Goal: Information Seeking & Learning: Learn about a topic

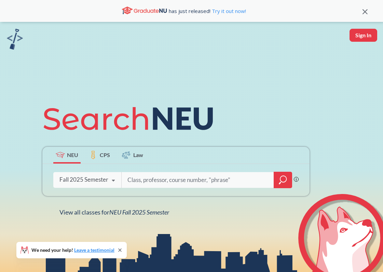
click at [286, 181] on icon "magnifying glass" at bounding box center [283, 180] width 8 height 10
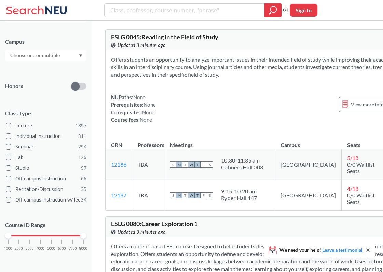
click at [72, 57] on div at bounding box center [45, 56] width 81 height 12
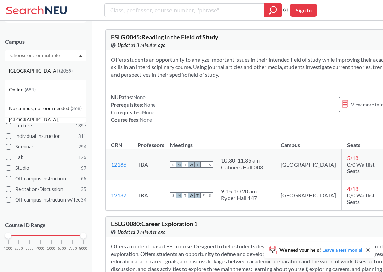
click at [56, 76] on div "[GEOGRAPHIC_DATA] ( 2059 )" at bounding box center [45, 70] width 81 height 19
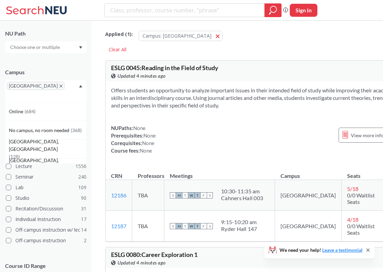
scroll to position [105, 0]
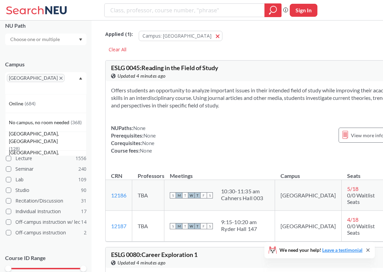
click at [81, 79] on icon "Dropdown arrow" at bounding box center [80, 78] width 3 height 2
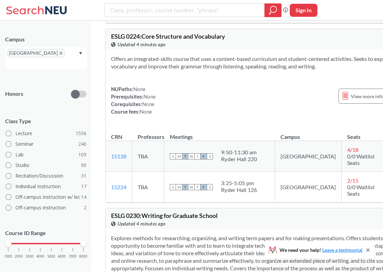
scroll to position [944, 0]
click at [193, 13] on input "search" at bounding box center [185, 10] width 150 height 12
type input "art"
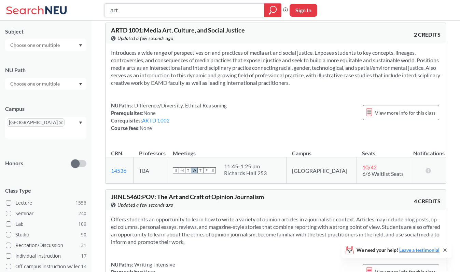
scroll to position [809, 0]
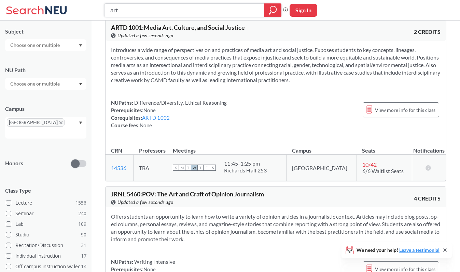
drag, startPoint x: 164, startPoint y: 11, endPoint x: 77, endPoint y: 10, distance: 86.8
click at [77, 10] on div "art Phrase search guarantees the exact search appears in the results. Ex. If yo…" at bounding box center [230, 10] width 460 height 20
type input "painting"
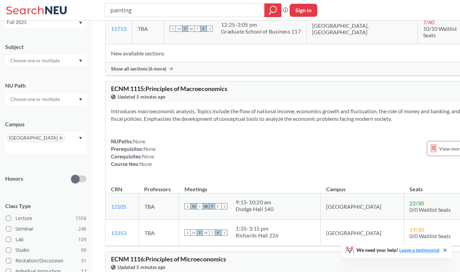
scroll to position [25063, 0]
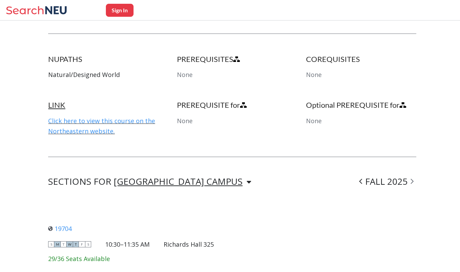
scroll to position [336, 0]
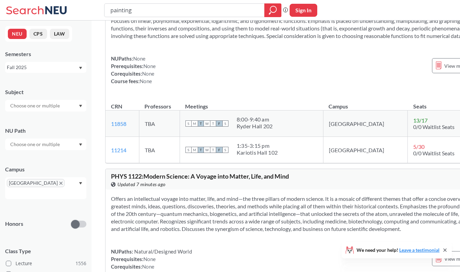
scroll to position [27630, 0]
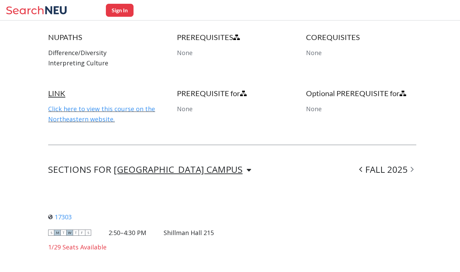
scroll to position [400, 0]
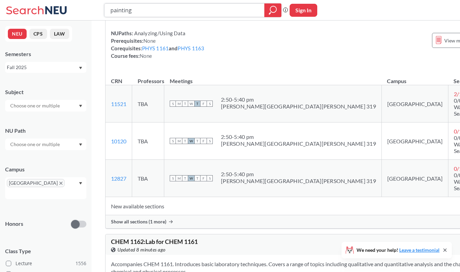
scroll to position [36628, 0]
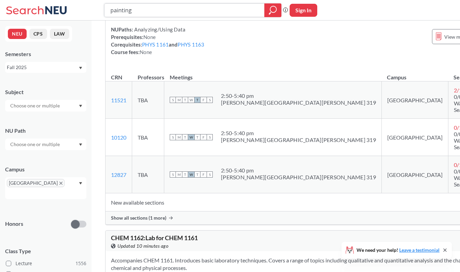
drag, startPoint x: 219, startPoint y: 13, endPoint x: 91, endPoint y: 12, distance: 128.1
click at [91, 12] on div "painting Phrase search guarantees the exact search appears in the results. Ex. …" at bounding box center [230, 10] width 460 height 20
type input "hist 1253"
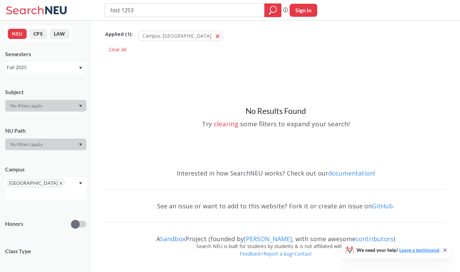
click at [122, 12] on input "hist 1253" at bounding box center [185, 10] width 150 height 12
type input "hist1253"
click at [183, 34] on button "Campus: [GEOGRAPHIC_DATA]" at bounding box center [181, 36] width 84 height 10
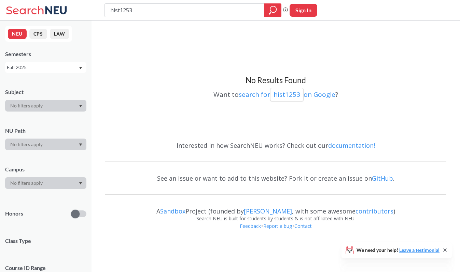
drag, startPoint x: 190, startPoint y: 11, endPoint x: 61, endPoint y: 8, distance: 129.5
click at [61, 7] on div "hist1253 Phrase search guarantees the exact search appears in the results. Ex. …" at bounding box center [230, 10] width 460 height 20
type input "vietnam war"
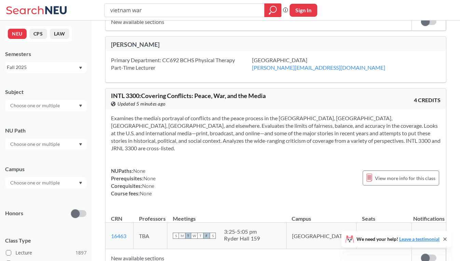
scroll to position [138, 0]
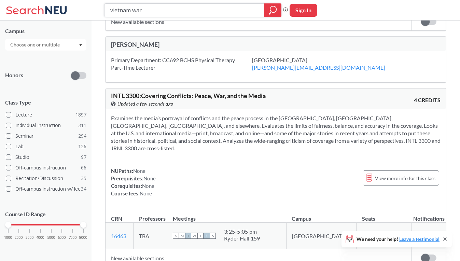
click at [130, 8] on input "vietnam war" at bounding box center [185, 10] width 150 height 12
type input "pacific"
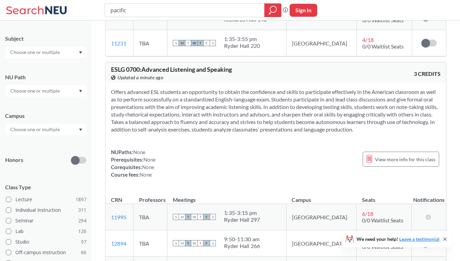
scroll to position [1921, 0]
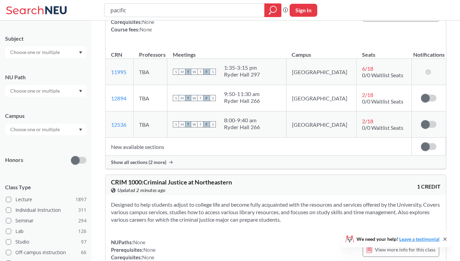
click at [208, 18] on div "pacific Phrase search guarantees the exact search appears in the results. Ex. I…" at bounding box center [230, 10] width 460 height 20
drag, startPoint x: 139, startPoint y: 12, endPoint x: 51, endPoint y: 9, distance: 88.2
click at [51, 10] on div "pacific Phrase search guarantees the exact search appears in the results. Ex. I…" at bounding box center [230, 10] width 460 height 20
type input "hist 1187"
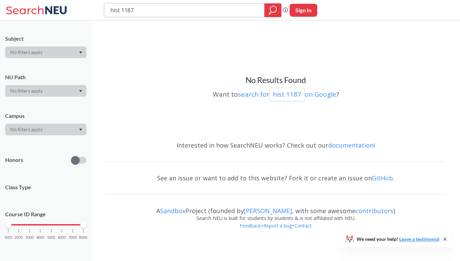
drag, startPoint x: 152, startPoint y: 13, endPoint x: 32, endPoint y: 10, distance: 120.6
click at [30, 12] on div "hist 1187 Phrase search guarantees the exact search appears in the results. Ex.…" at bounding box center [230, 10] width 460 height 20
type input "latin american history"
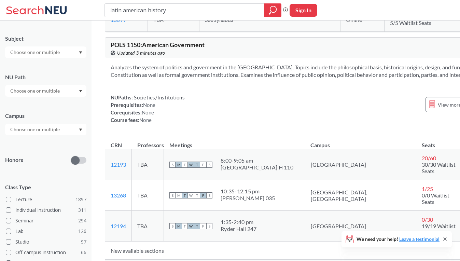
scroll to position [714, 0]
drag, startPoint x: 206, startPoint y: 13, endPoint x: 78, endPoint y: 9, distance: 127.8
click at [78, 10] on div "latin american history Phrase search guarantees the exact search appears in the…" at bounding box center [230, 10] width 460 height 20
type input "middle eastern"
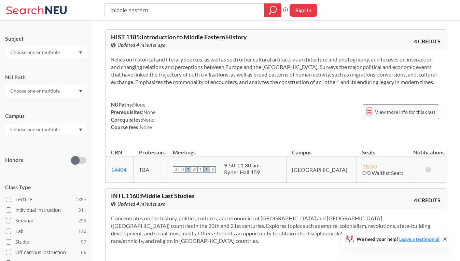
click at [383, 108] on span "View more info for this class" at bounding box center [405, 112] width 60 height 9
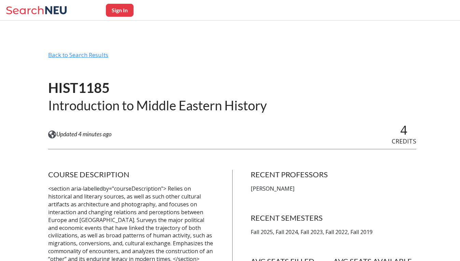
click at [92, 52] on div "Back to Search Results" at bounding box center [232, 57] width 368 height 13
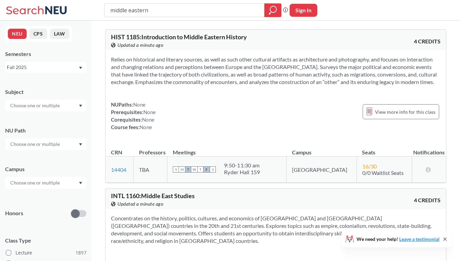
drag, startPoint x: 152, startPoint y: 10, endPoint x: 87, endPoint y: 10, distance: 65.2
click at [87, 10] on div "middle eastern Phrase search guarantees the exact search appears in the results…" at bounding box center [230, 10] width 460 height 20
type input "intl 1150"
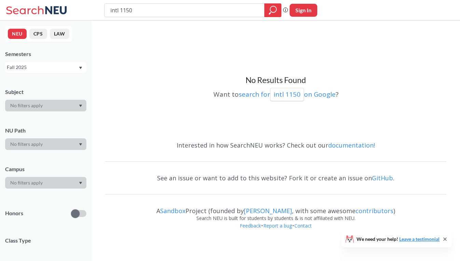
drag, startPoint x: 135, startPoint y: 10, endPoint x: 64, endPoint y: 8, distance: 71.1
click at [64, 9] on div "intl 1150 Phrase search guarantees the exact search appears in the results. Ex.…" at bounding box center [230, 10] width 460 height 20
type input "mediterranean"
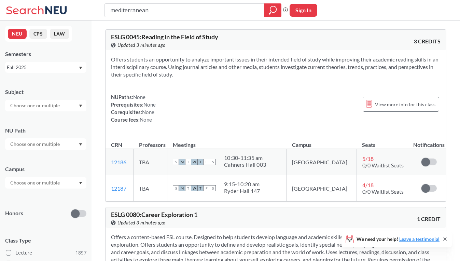
click at [56, 106] on input "text" at bounding box center [35, 105] width 57 height 8
click at [60, 124] on div "No results found." at bounding box center [45, 120] width 81 height 19
click at [44, 110] on div "envy" at bounding box center [45, 106] width 81 height 12
click at [37, 106] on input "envy" at bounding box center [35, 105] width 57 height 8
type input "envr"
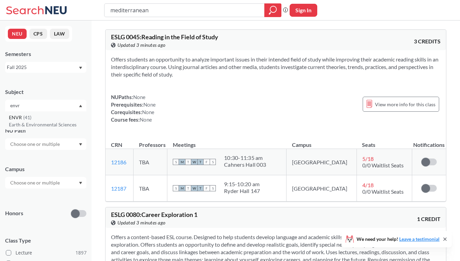
click at [36, 122] on p "Earth & Environmental Sciences" at bounding box center [47, 124] width 77 height 7
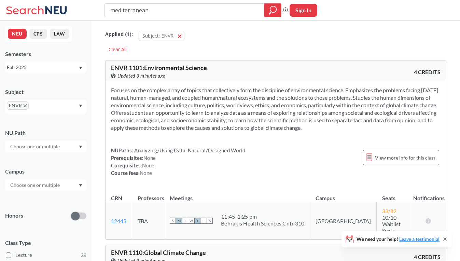
click at [117, 110] on section "Focuses on the complex array of topics that collectively form the discipline of…" at bounding box center [276, 108] width 330 height 45
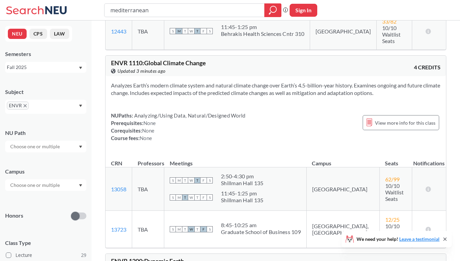
scroll to position [189, 0]
click at [52, 179] on div "Campus" at bounding box center [45, 176] width 81 height 30
click at [49, 188] on input "text" at bounding box center [35, 185] width 57 height 8
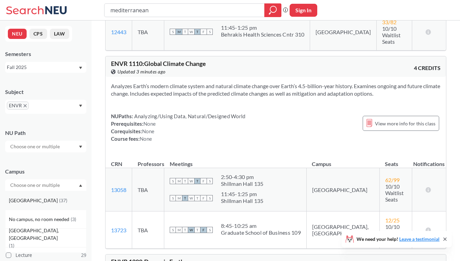
click at [40, 204] on div "[GEOGRAPHIC_DATA] ( 37 )" at bounding box center [47, 201] width 77 height 8
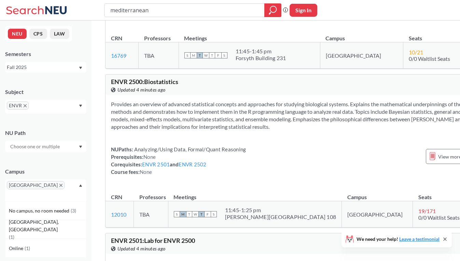
scroll to position [1884, 0]
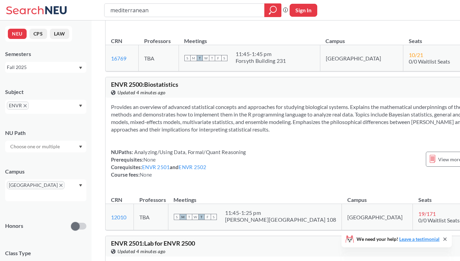
drag, startPoint x: 187, startPoint y: 6, endPoint x: 79, endPoint y: 12, distance: 108.1
click at [78, 12] on div "mediterranean Phrase search guarantees the exact search appears in the results.…" at bounding box center [230, 10] width 460 height 20
click at [141, 12] on input "mediterranean" at bounding box center [185, 10] width 150 height 12
type input "[PERSON_NAME]"
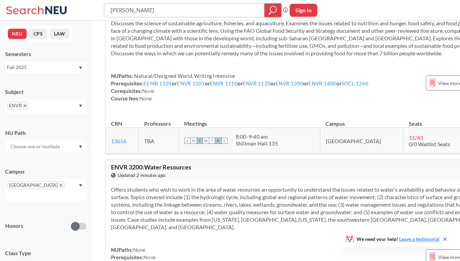
scroll to position [2885, 0]
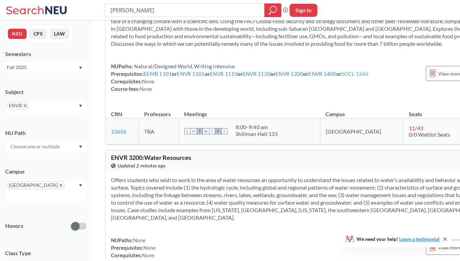
click at [342, 77] on link "SOCL 1246" at bounding box center [355, 74] width 27 height 6
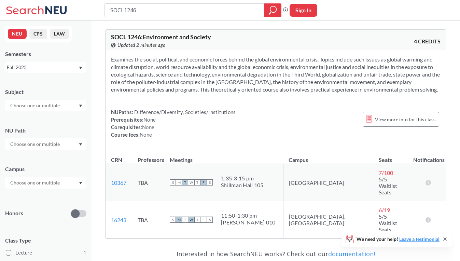
type input "[PERSON_NAME]"
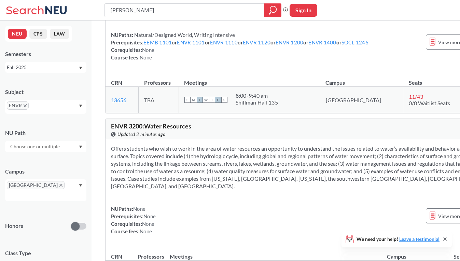
scroll to position [2915, 0]
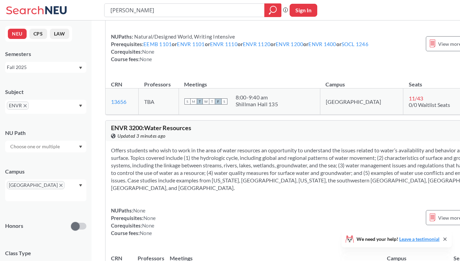
click at [364, 63] on div "NUPaths: Natural/Designed World, Writing Intensive Prerequisites: EEMB 1101 or …" at bounding box center [307, 48] width 393 height 30
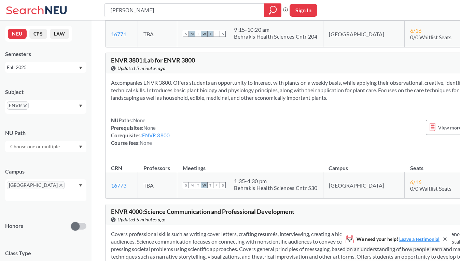
scroll to position [4196, 0]
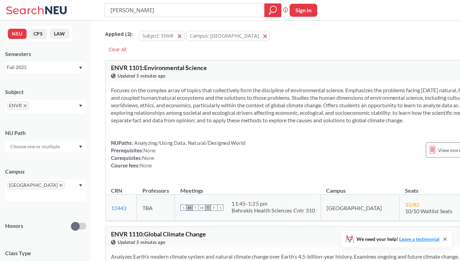
type input "[PERSON_NAME]"
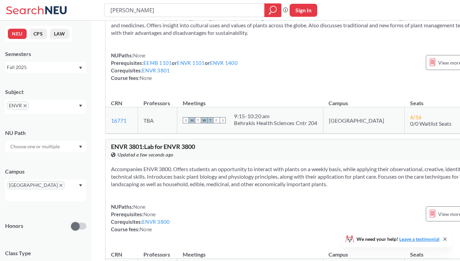
scroll to position [4114, 0]
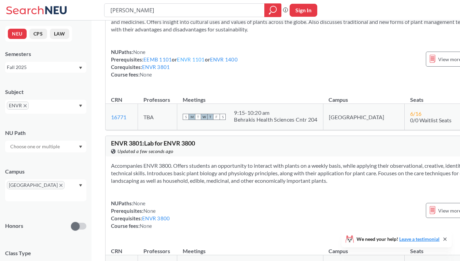
click at [190, 63] on link "ENVR 1101" at bounding box center [191, 59] width 28 height 6
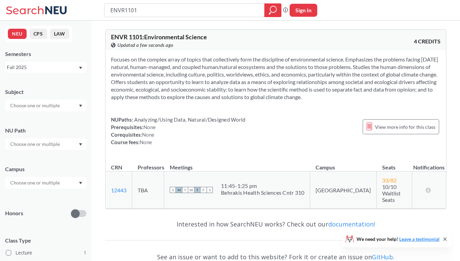
type input "[PERSON_NAME]"
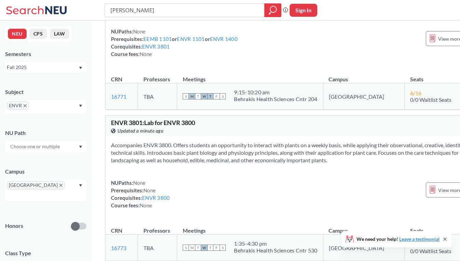
scroll to position [4135, 0]
click at [225, 41] on link "ENVR 1400" at bounding box center [224, 38] width 28 height 6
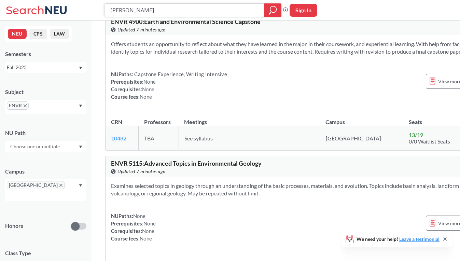
scroll to position [4944, 0]
drag, startPoint x: 151, startPoint y: 12, endPoint x: 94, endPoint y: 18, distance: 56.7
click at [94, 18] on div "[PERSON_NAME] Phrase search guarantees the exact search appears in the results.…" at bounding box center [230, 10] width 460 height 20
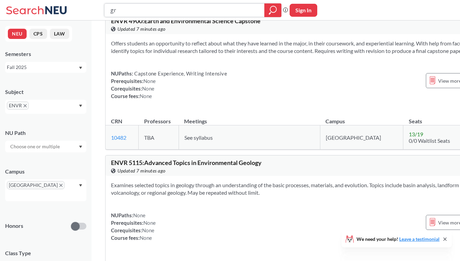
type input "g"
click at [50, 104] on div "ENVR" at bounding box center [45, 107] width 81 height 14
click at [49, 131] on div "EEMB ( 12 )" at bounding box center [47, 128] width 77 height 8
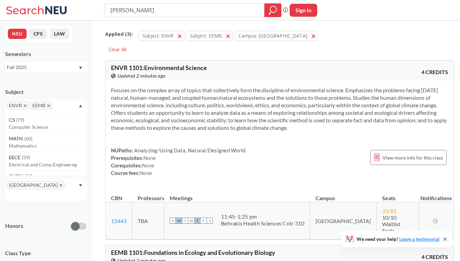
click at [78, 107] on div "ENVR EEMB" at bounding box center [45, 107] width 81 height 14
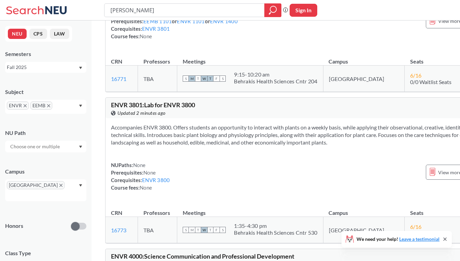
scroll to position [5664, 0]
click at [165, 24] on link "EEMB 1101" at bounding box center [157, 20] width 28 height 6
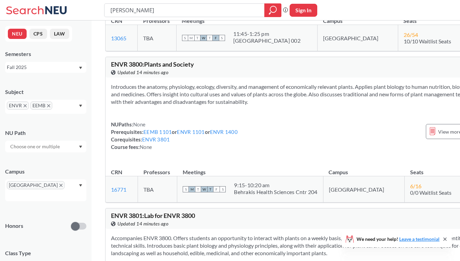
scroll to position [5554, 0]
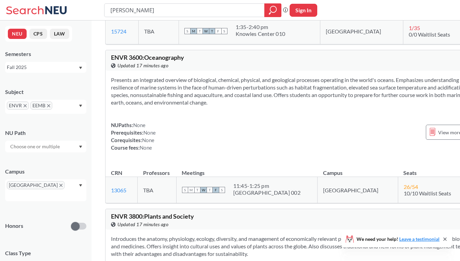
scroll to position [5711, 0]
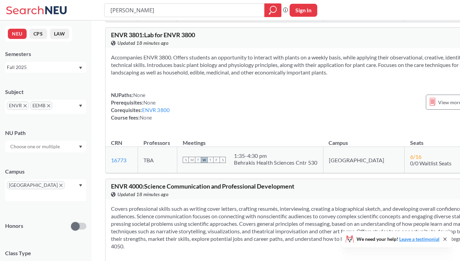
scroll to position [5733, 0]
click at [147, 12] on input "[PERSON_NAME]" at bounding box center [185, 10] width 150 height 12
type input "disease ecology"
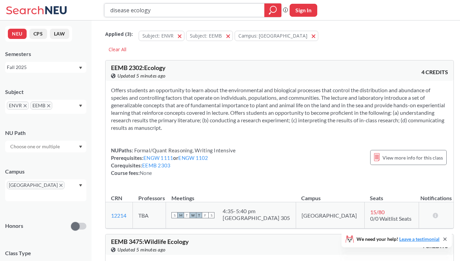
type input "[PERSON_NAME]"
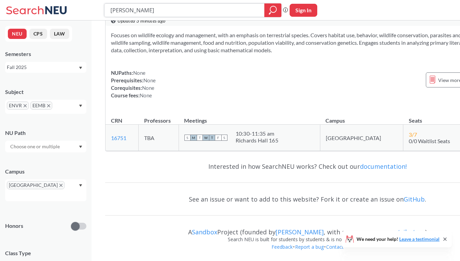
scroll to position [8423, 0]
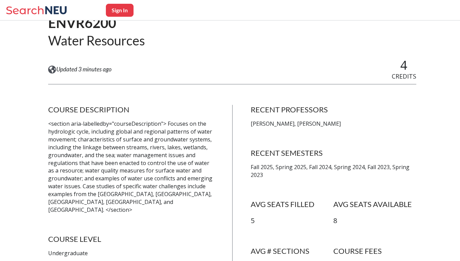
scroll to position [59, 0]
